Goal: Task Accomplishment & Management: Complete application form

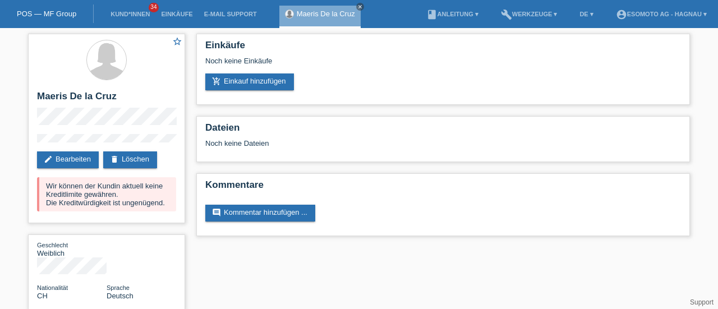
click at [360, 5] on icon "close" at bounding box center [360, 7] width 6 height 6
click at [136, 164] on link "delete Löschen" at bounding box center [130, 159] width 54 height 17
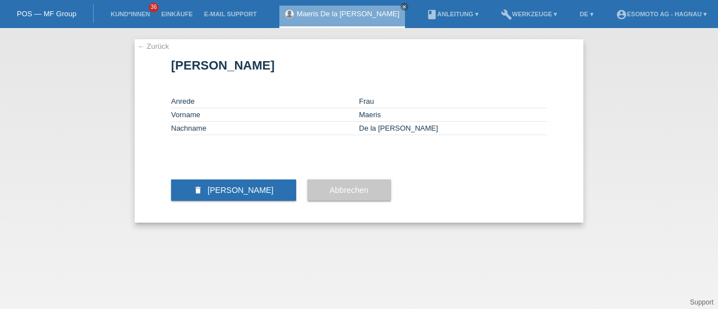
click at [215, 195] on span "[PERSON_NAME]" at bounding box center [240, 190] width 66 height 9
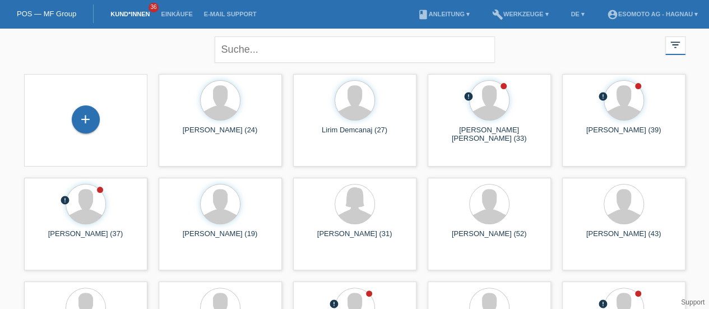
click at [83, 117] on div "+" at bounding box center [86, 119] width 28 height 28
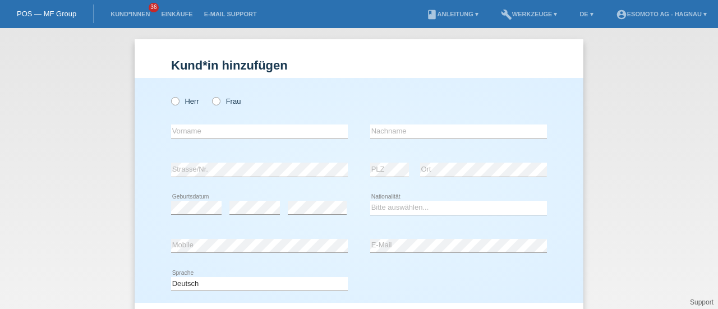
click at [210, 95] on icon at bounding box center [210, 95] width 0 height 0
click at [212, 101] on input "Frau" at bounding box center [215, 100] width 7 height 7
radio input "true"
click at [198, 128] on input "text" at bounding box center [259, 131] width 177 height 14
paste input "Nissrin"
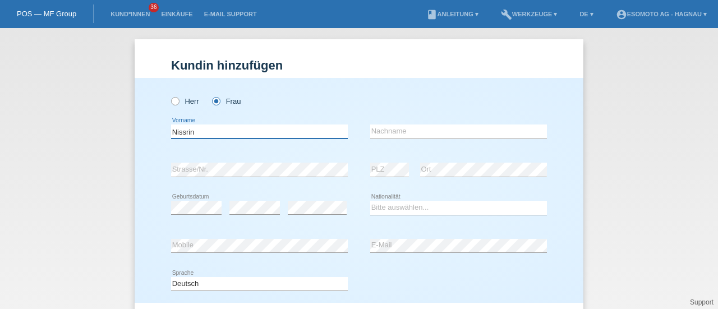
type input "Nissrin"
click at [391, 133] on input "text" at bounding box center [458, 131] width 177 height 14
paste input "Karmoun"
type input "Karmoun"
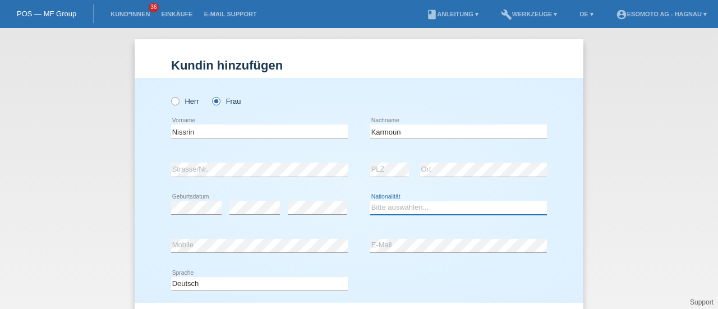
click at [397, 206] on select "Bitte auswählen... Schweiz Deutschland Liechtenstein Österreich ------------ Af…" at bounding box center [458, 207] width 177 height 13
select select "MA"
click at [392, 205] on select "Bitte auswählen... Schweiz Deutschland Liechtenstein Österreich ------------ Af…" at bounding box center [458, 207] width 177 height 13
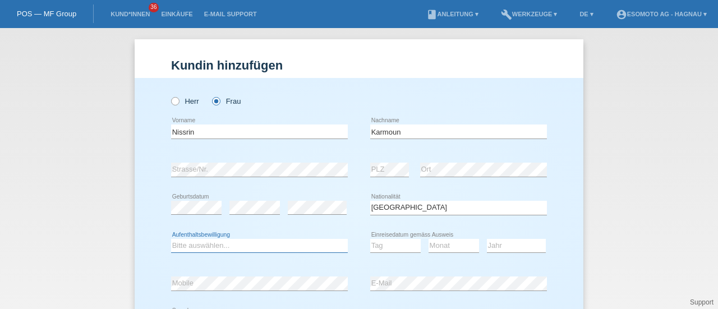
click at [204, 245] on select "Bitte auswählen... C B B - Flüchtlingsstatus Andere" at bounding box center [259, 245] width 177 height 13
select select "B"
click at [171, 239] on select "Bitte auswählen... C B B - Flüchtlingsstatus Andere" at bounding box center [259, 245] width 177 height 13
click at [390, 243] on select "Tag 01 02 03 04 05 06 07 08 09 10 11" at bounding box center [395, 245] width 50 height 13
click at [378, 248] on select "Tag 01 02 03 04 05 06 07 08 09 10 11" at bounding box center [395, 245] width 50 height 13
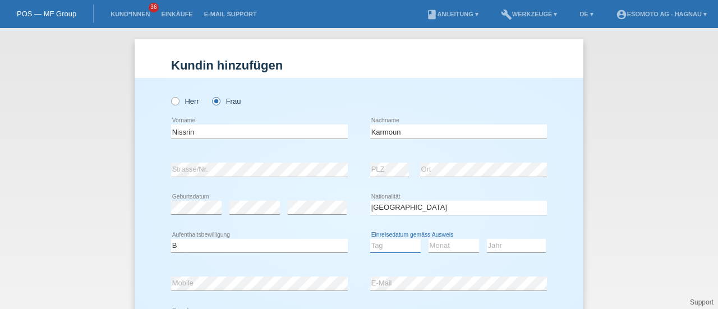
select select "01"
click at [370, 239] on select "Tag 01 02 03 04 05 06 07 08 09 10 11" at bounding box center [395, 245] width 50 height 13
click at [443, 242] on select "Monat 01 02 03 04 05 06 07 08 09 10 11" at bounding box center [453, 245] width 50 height 13
select select "09"
click at [428, 239] on select "Monat 01 02 03 04 05 06 07 08 09 10 11" at bounding box center [453, 245] width 50 height 13
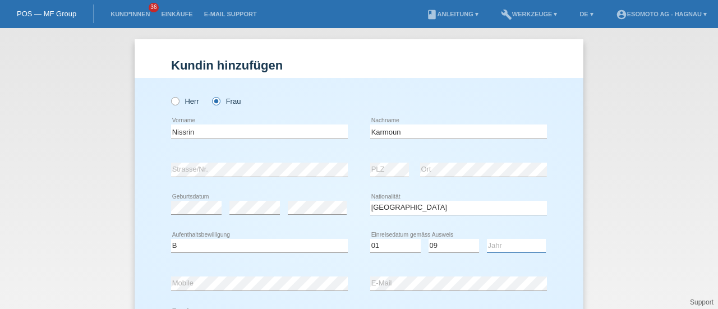
click at [498, 247] on select "Jahr 2025 2024 2023 2022 2021 2020 2019 2018 2017 2016 2015 2014 2013 2012 2011…" at bounding box center [516, 245] width 59 height 13
select select "2022"
click at [487, 239] on select "Jahr 2025 2024 2023 2022 2021 2020 2019 2018 2017 2016 2015 2014 2013 2012 2011…" at bounding box center [516, 245] width 59 height 13
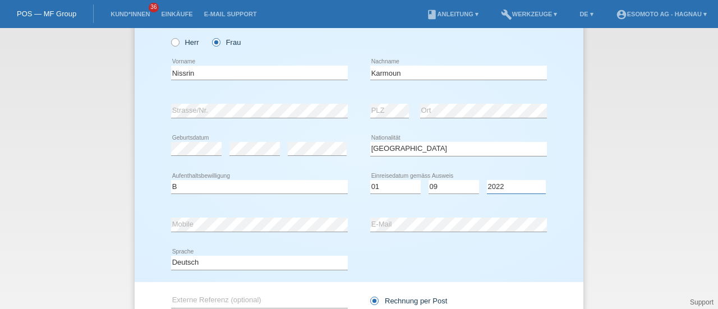
scroll to position [59, 0]
click at [166, 224] on div "Herr Frau Nissrin error Vorname C" at bounding box center [359, 150] width 448 height 263
click at [375, 241] on div "error E-Mail" at bounding box center [458, 224] width 177 height 38
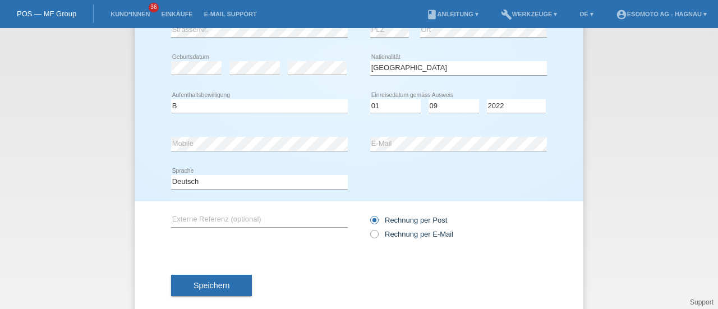
scroll to position [159, 0]
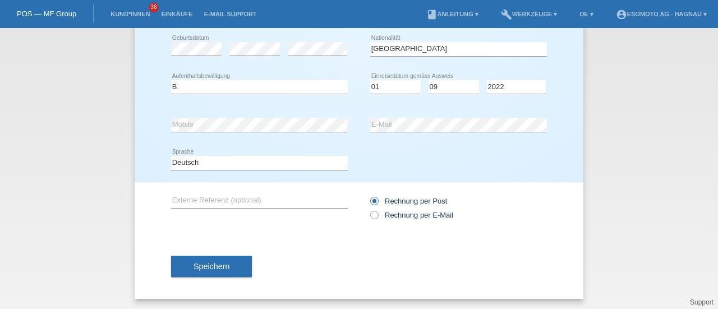
click at [228, 264] on button "Speichern" at bounding box center [211, 266] width 81 height 21
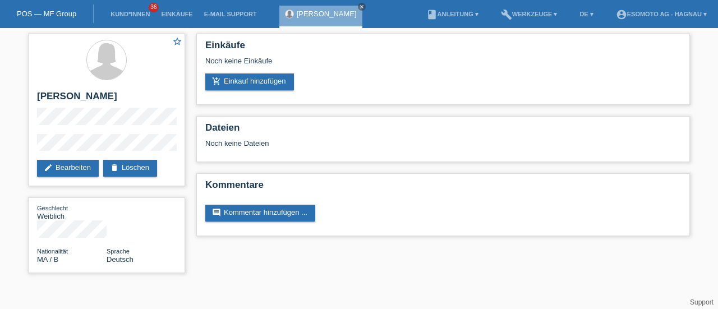
click at [234, 89] on link "add_shopping_cart Einkauf hinzufügen" at bounding box center [249, 81] width 89 height 17
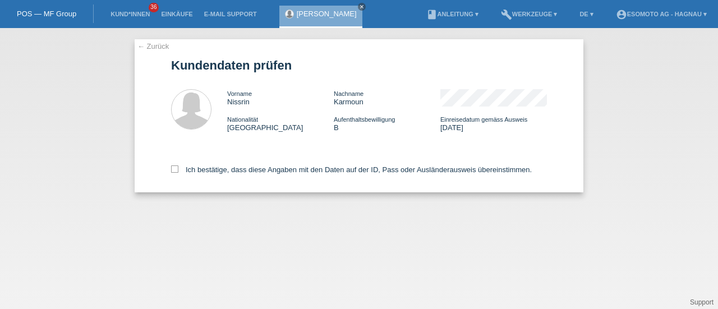
click at [173, 170] on icon at bounding box center [174, 168] width 7 height 7
click at [173, 170] on input "Ich bestätige, dass diese Angaben mit den Daten auf der ID, Pass oder Ausländer…" at bounding box center [174, 168] width 7 height 7
checkbox input "true"
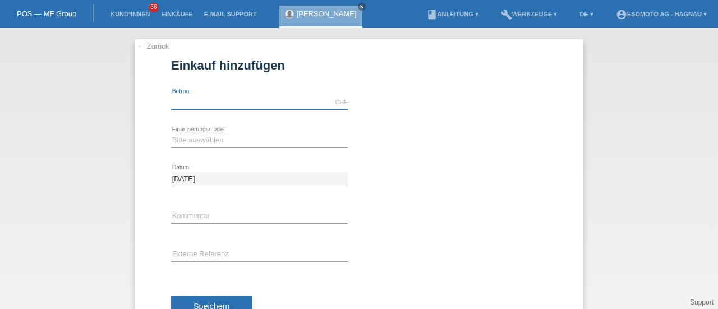
click at [190, 105] on input "text" at bounding box center [259, 102] width 177 height 14
type input "7600.00"
click at [196, 134] on select "Bitte auswählen Fixe Raten Kauf auf Rechnung mit Teilzahlungsoption" at bounding box center [259, 139] width 177 height 13
select select "69"
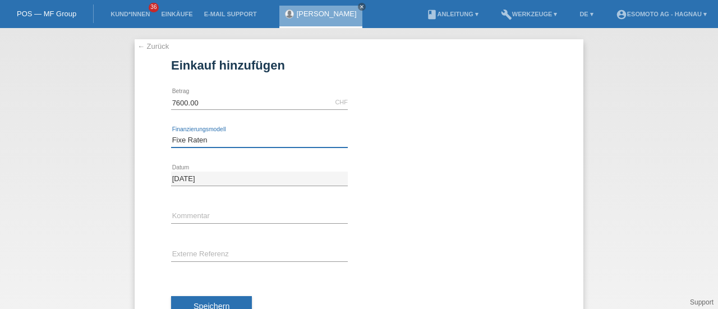
click at [171, 133] on select "Bitte auswählen Fixe Raten Kauf auf Rechnung mit Teilzahlungsoption" at bounding box center [259, 139] width 177 height 13
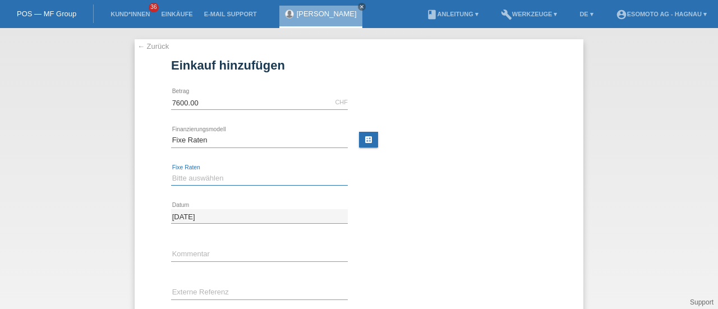
click at [185, 175] on select "Bitte auswählen 12 Raten 24 Raten 36 Raten 48 Raten" at bounding box center [259, 178] width 177 height 13
select select "140"
click at [171, 172] on select "Bitte auswählen 12 Raten 24 Raten 36 Raten 48 Raten" at bounding box center [259, 178] width 177 height 13
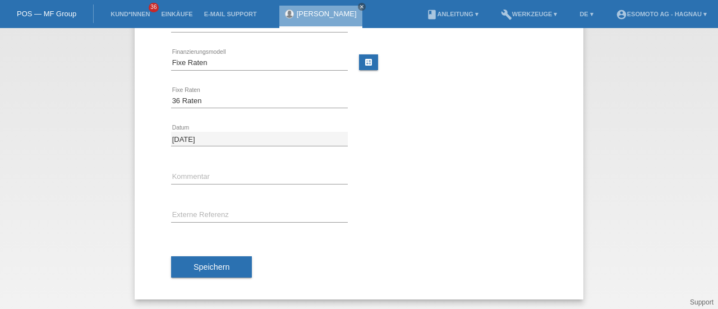
click at [202, 262] on span "Speichern" at bounding box center [211, 266] width 36 height 9
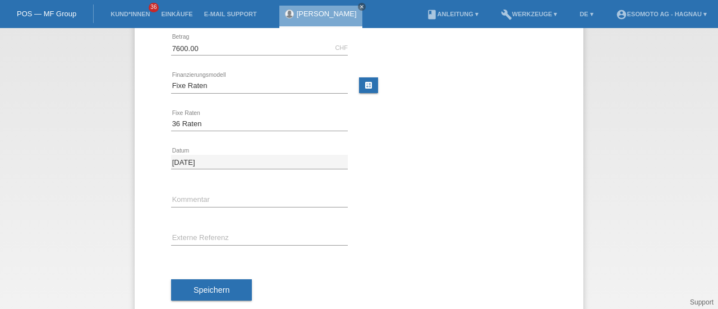
scroll to position [0, 0]
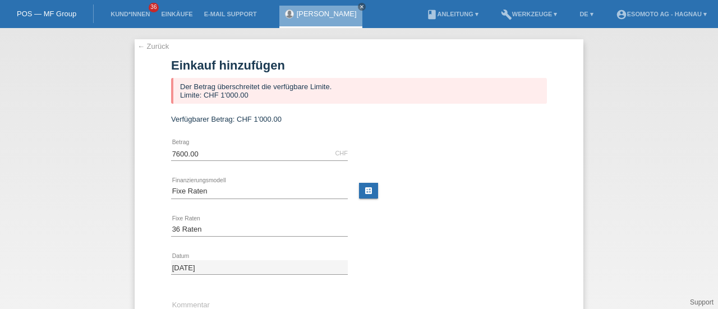
click at [156, 48] on link "← Zurück" at bounding box center [152, 46] width 31 height 8
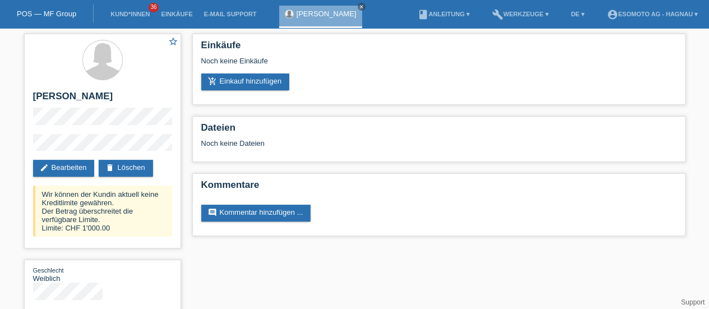
scroll to position [21, 0]
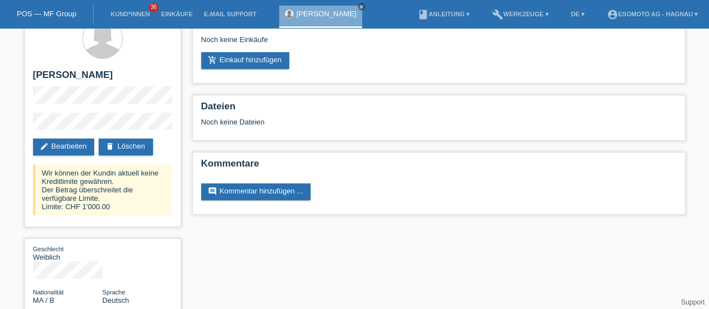
click at [129, 150] on link "delete Löschen" at bounding box center [126, 146] width 54 height 17
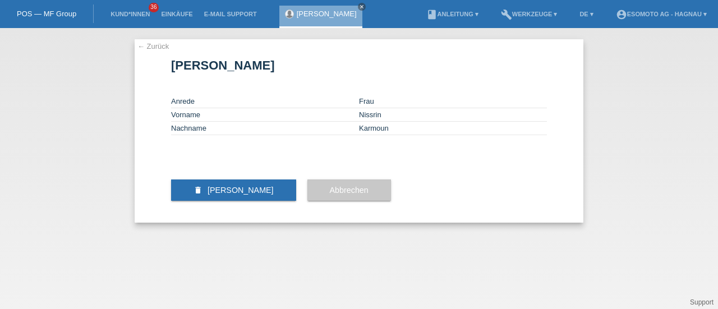
click at [241, 195] on span "[PERSON_NAME]" at bounding box center [240, 190] width 66 height 9
